Goal: Information Seeking & Learning: Learn about a topic

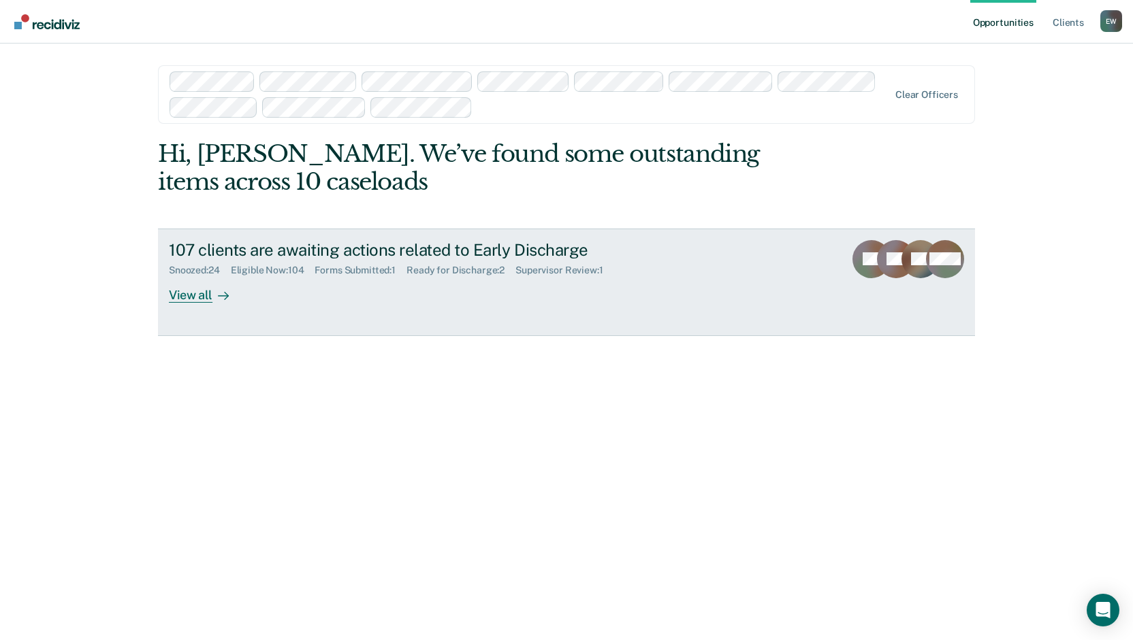
click at [193, 298] on div "View all" at bounding box center [207, 289] width 76 height 27
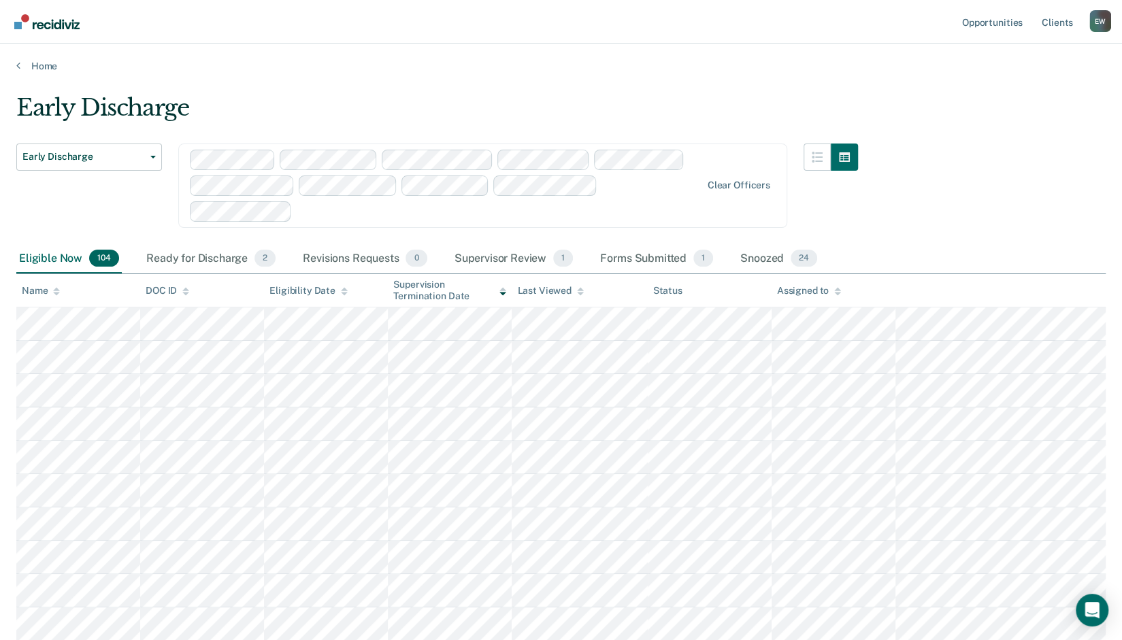
click at [798, 287] on div "Assigned to" at bounding box center [809, 291] width 64 height 12
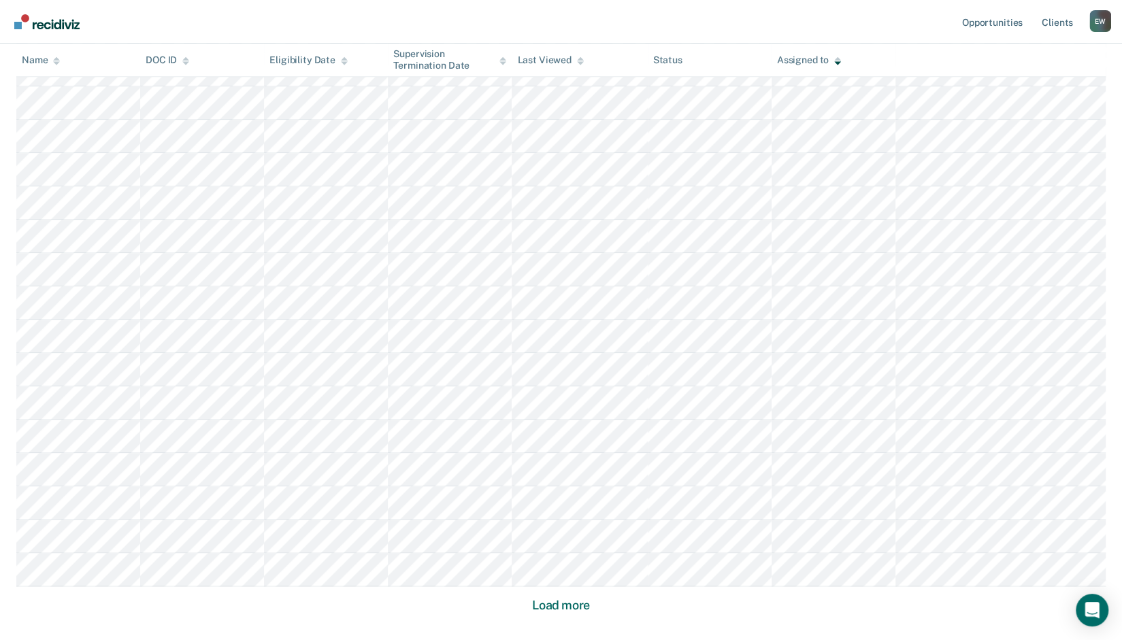
scroll to position [743, 0]
